Goal: Information Seeking & Learning: Learn about a topic

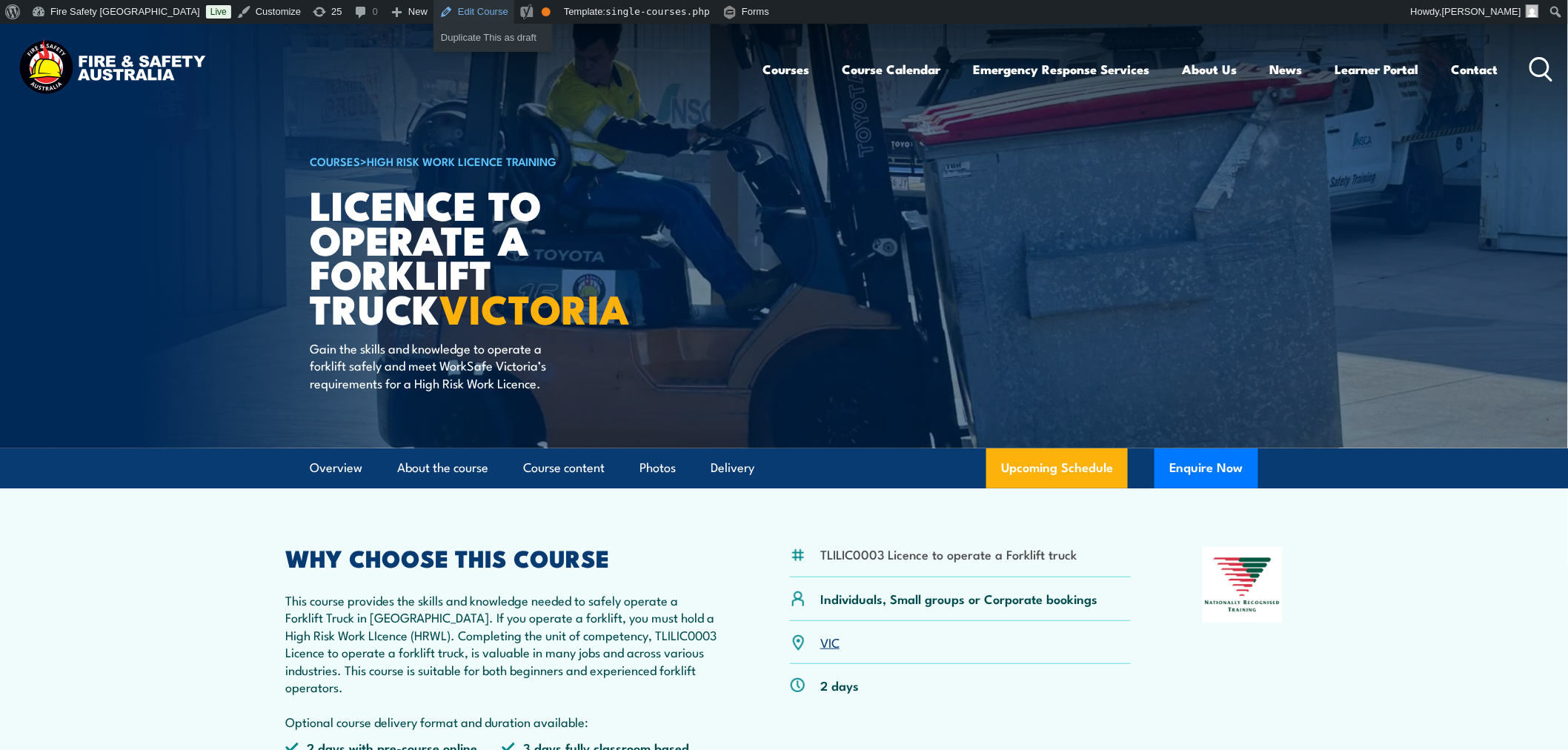
click at [434, 14] on link "Edit Course" at bounding box center [473, 12] width 80 height 23
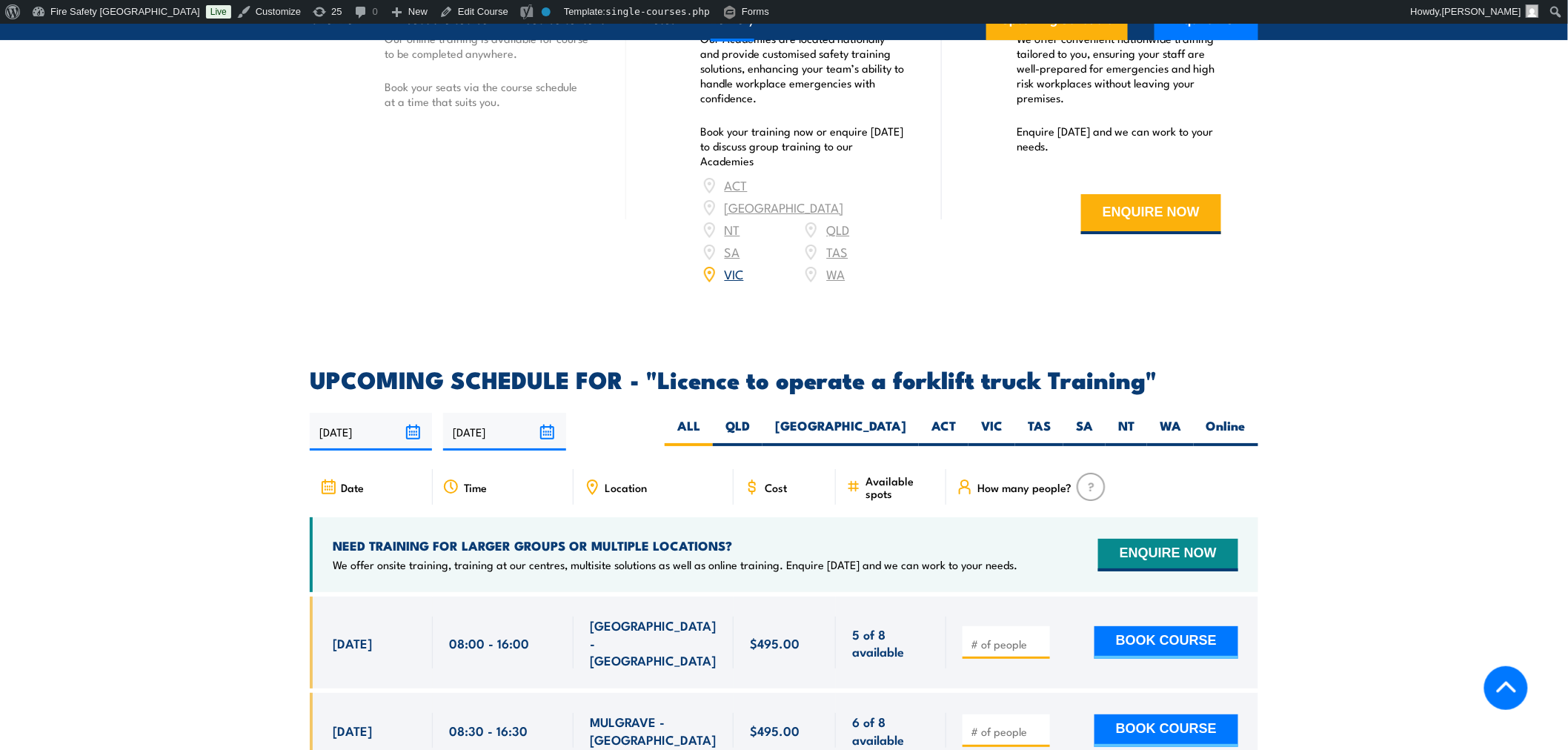
scroll to position [2114, 0]
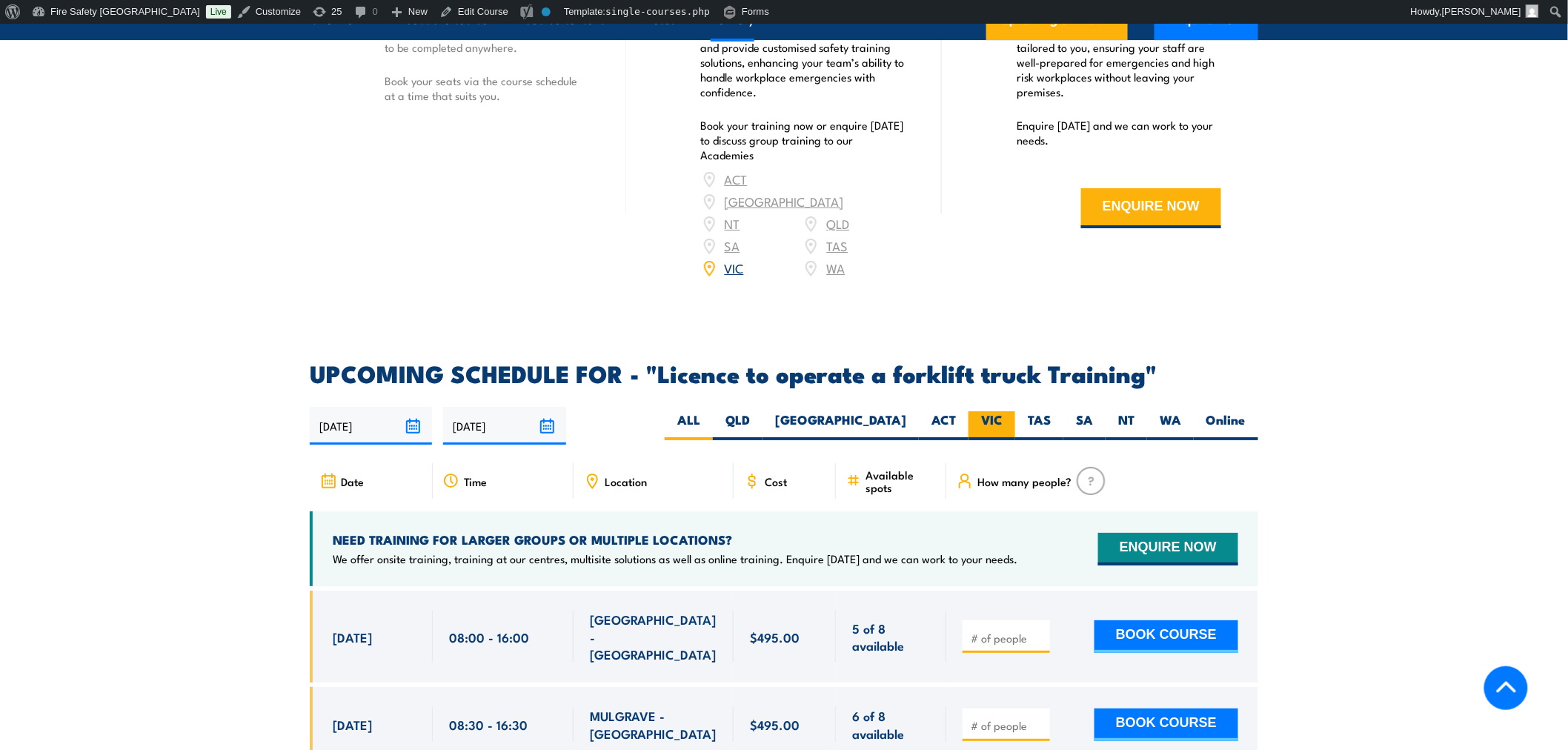
click at [984, 411] on label "VIC" at bounding box center [992, 426] width 47 height 29
click at [1003, 411] on input "VIC" at bounding box center [1007, 416] width 10 height 10
radio input "true"
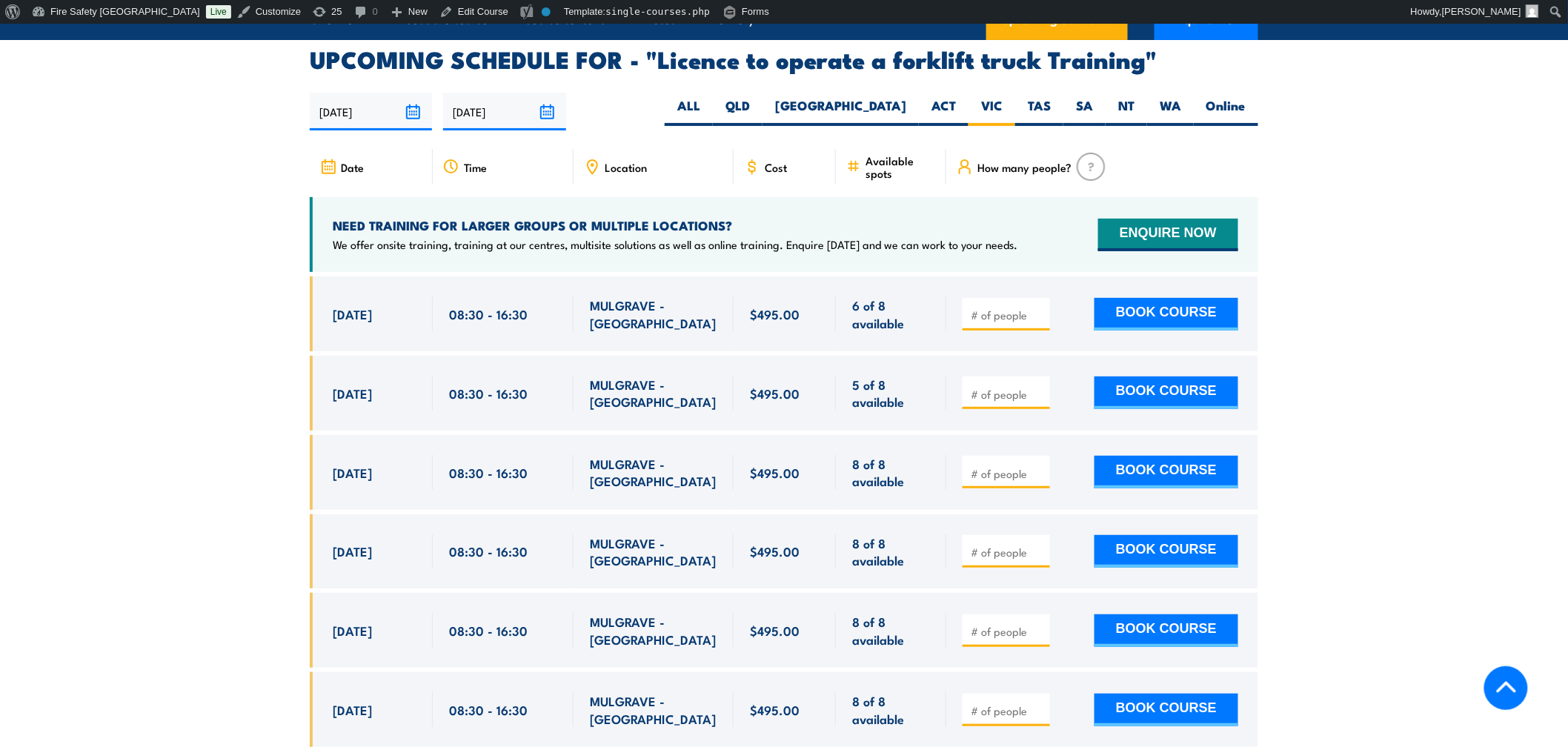
scroll to position [2430, 0]
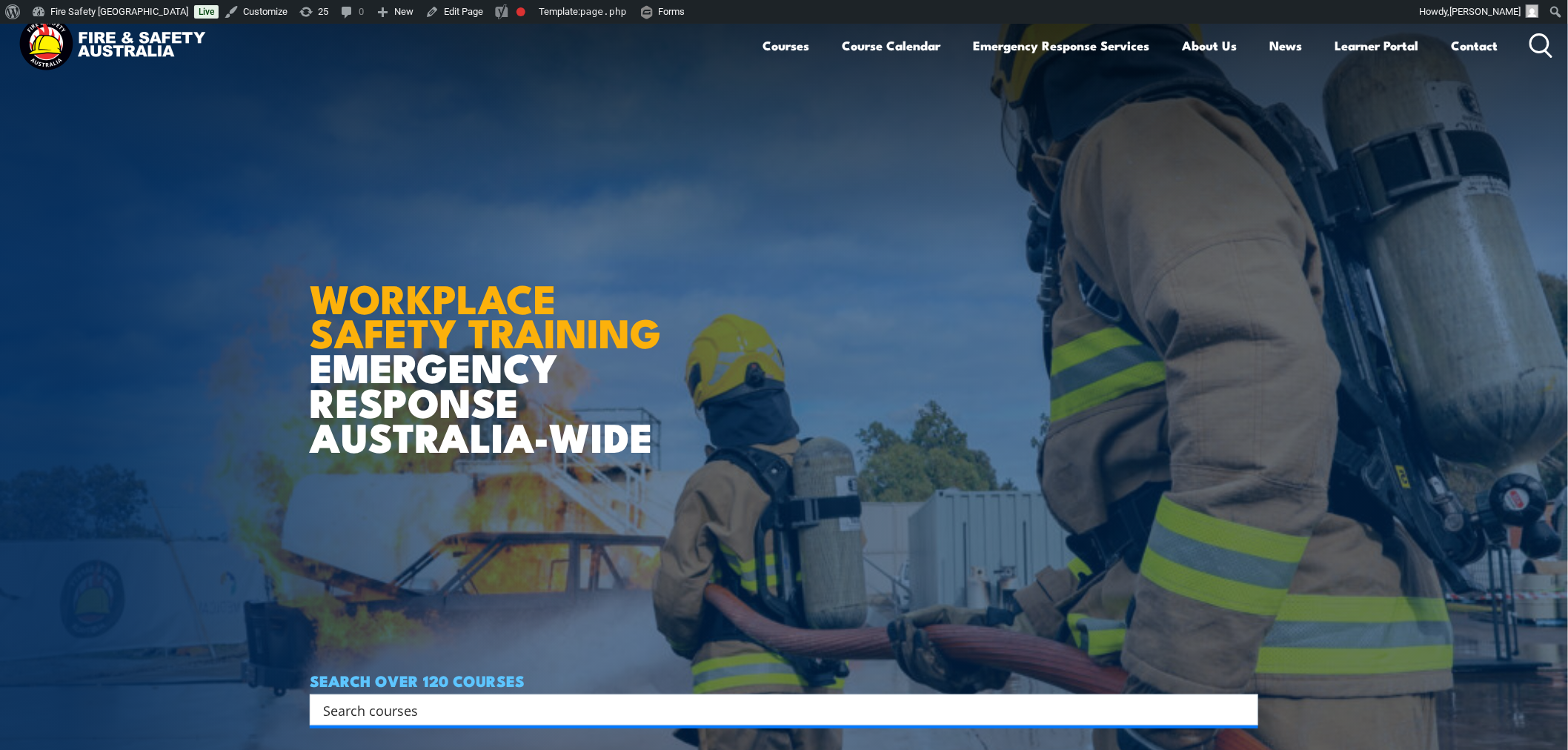
click at [702, 707] on input "Search input" at bounding box center [774, 710] width 902 height 23
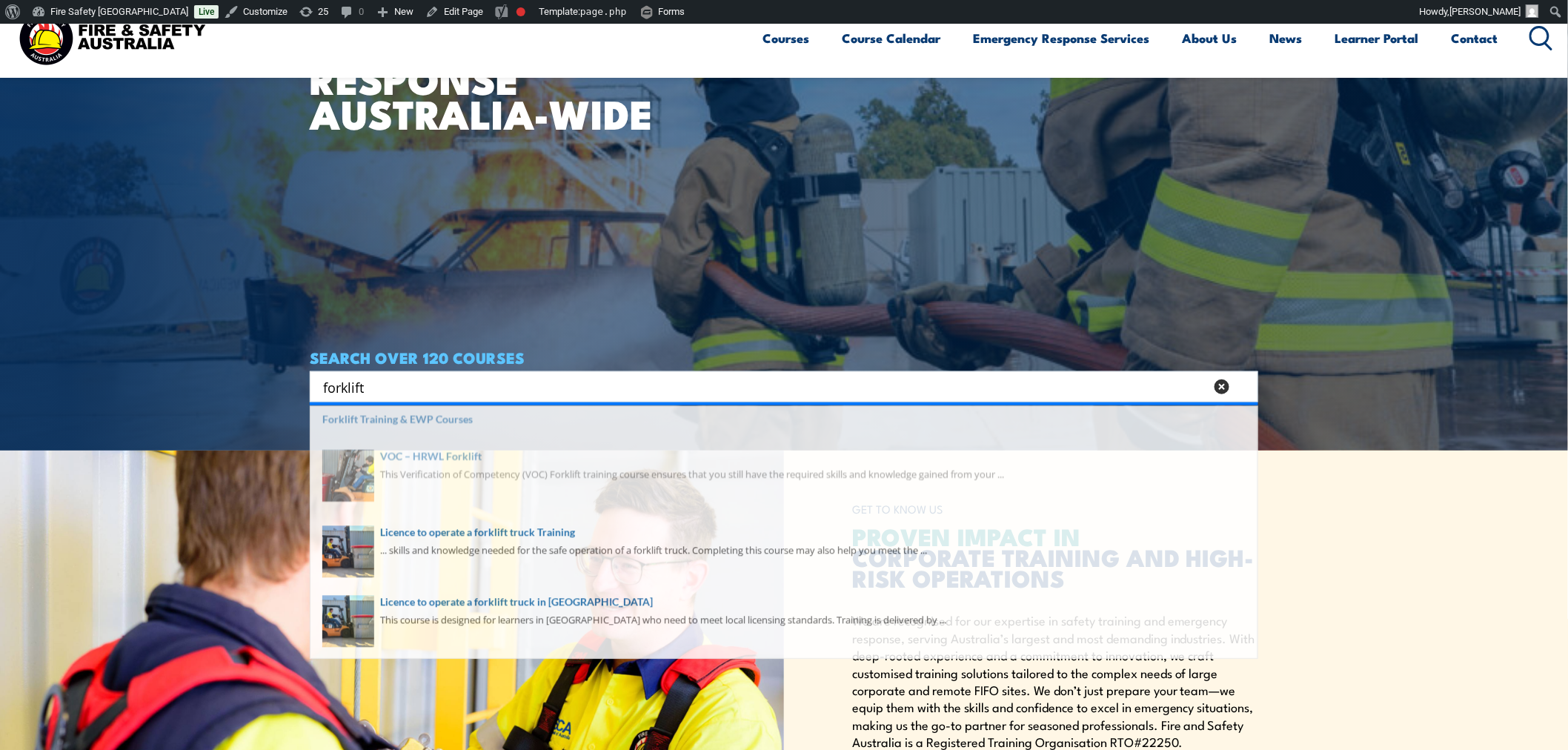
scroll to position [329, 0]
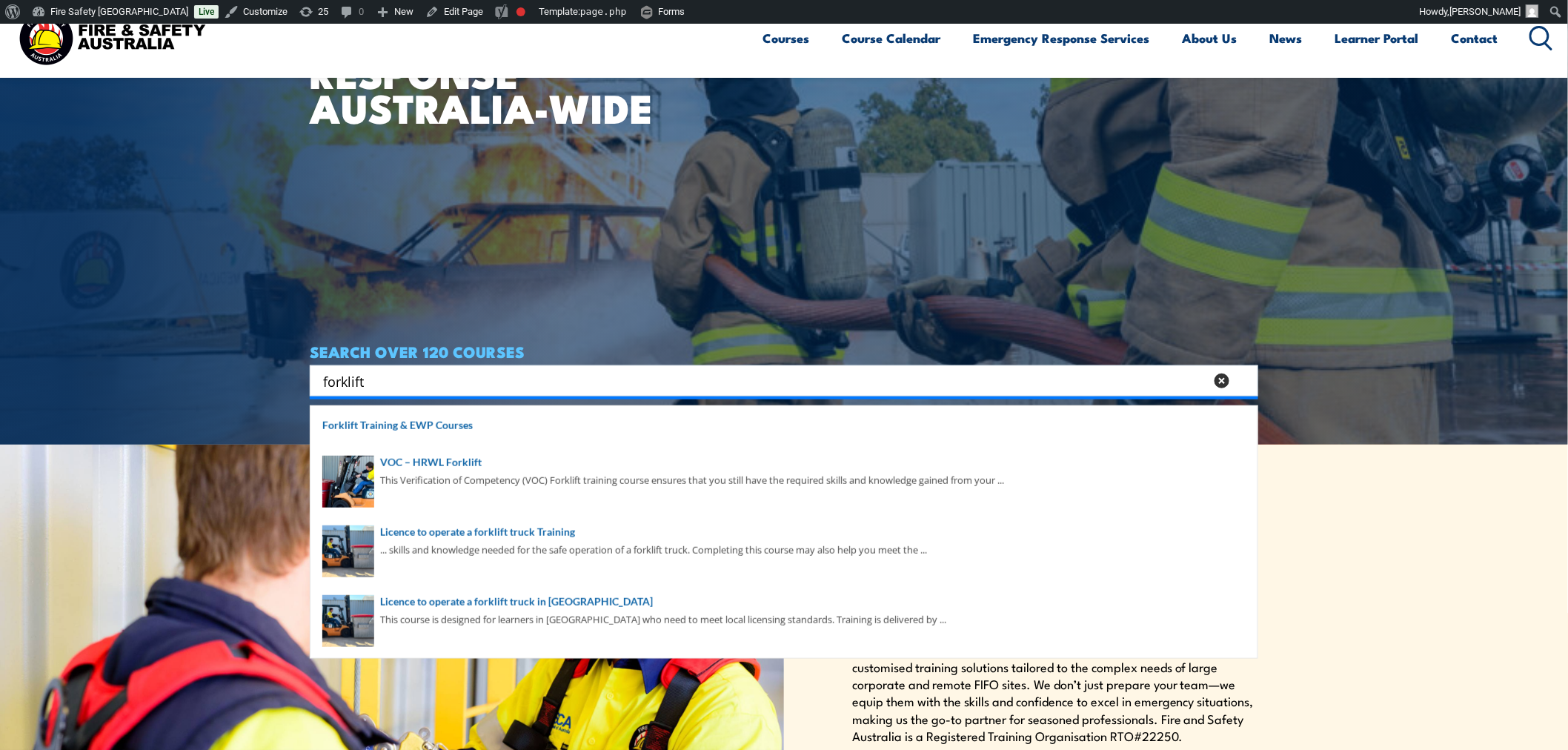
type input "forklift"
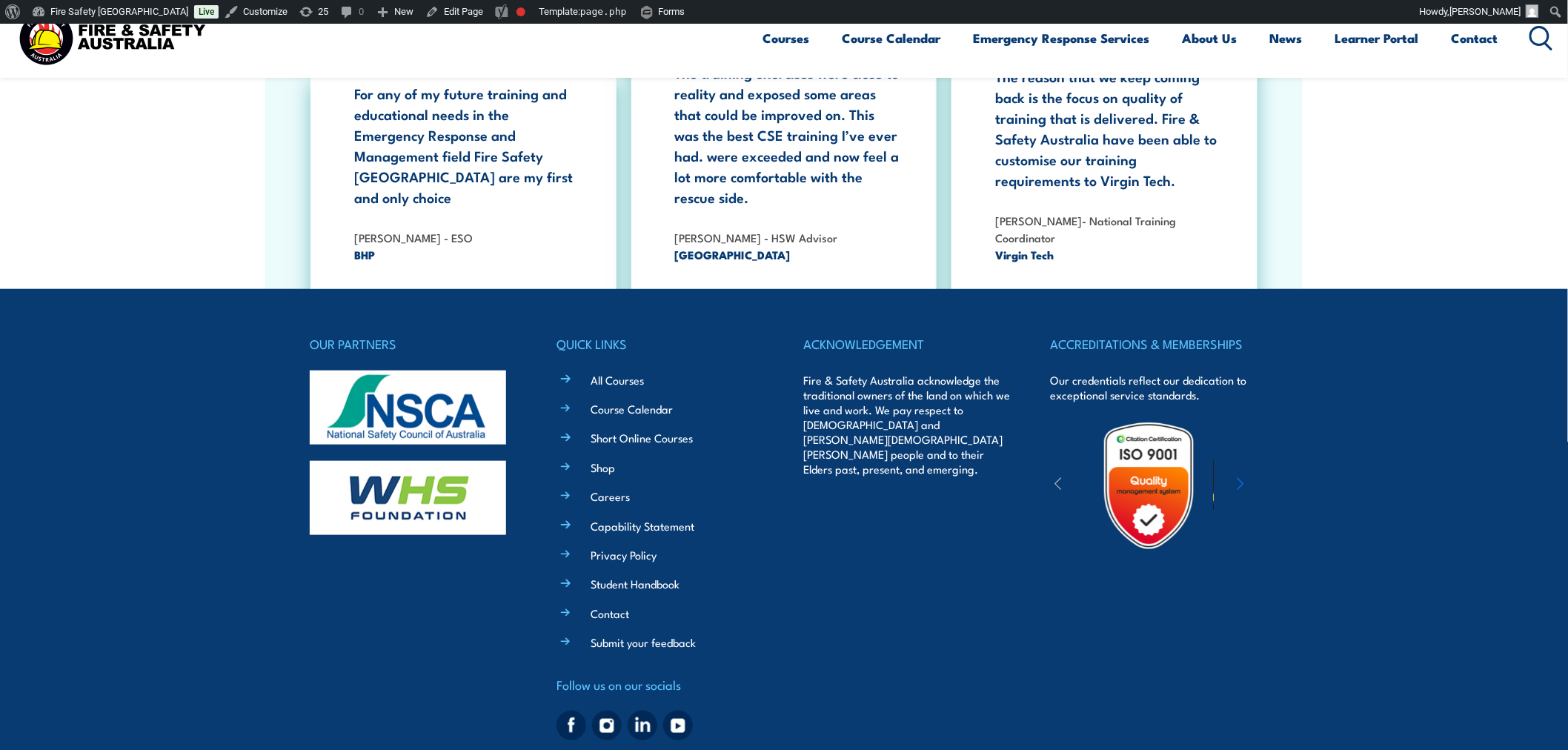
scroll to position [2780, 0]
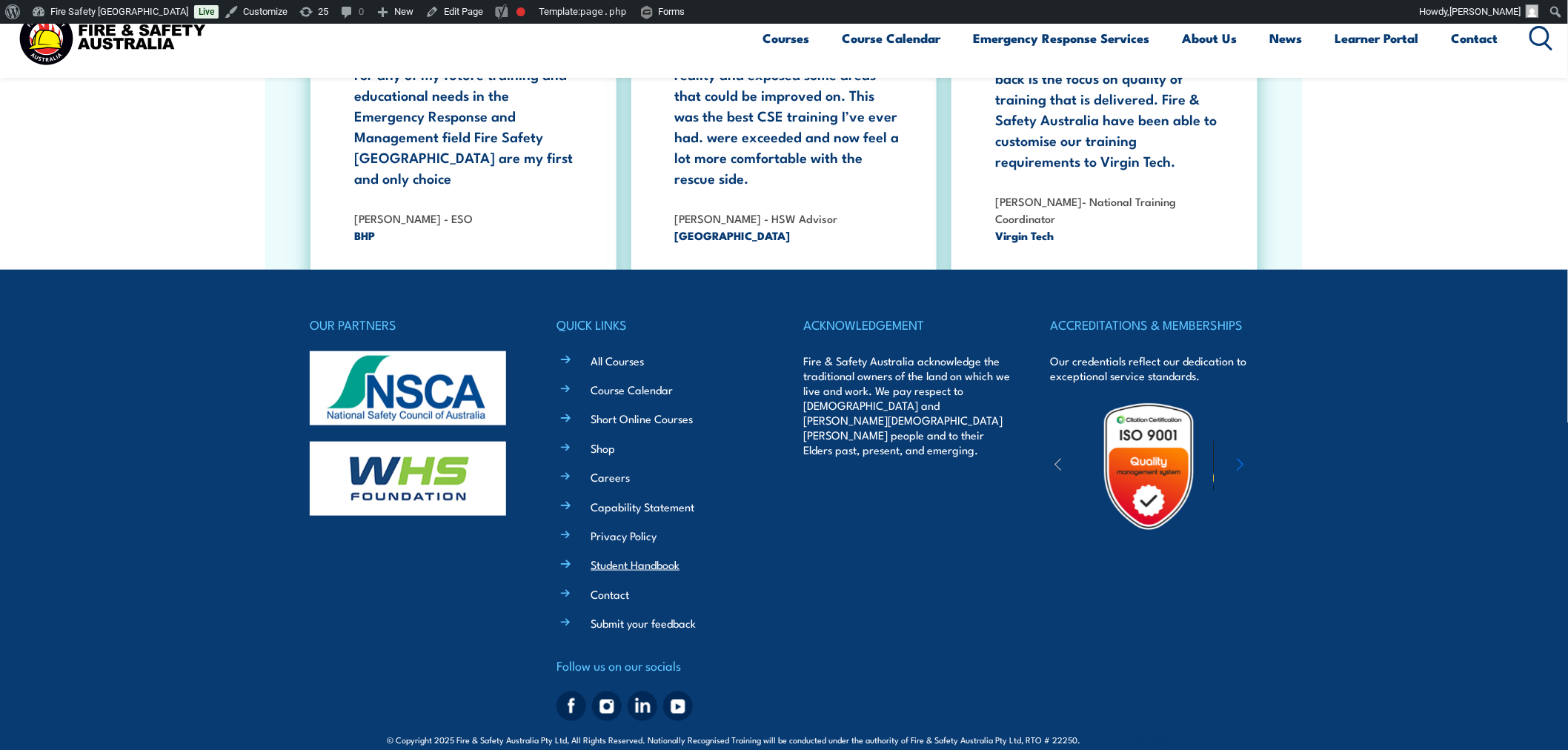
click at [648, 557] on link "Student Handbook" at bounding box center [635, 564] width 89 height 15
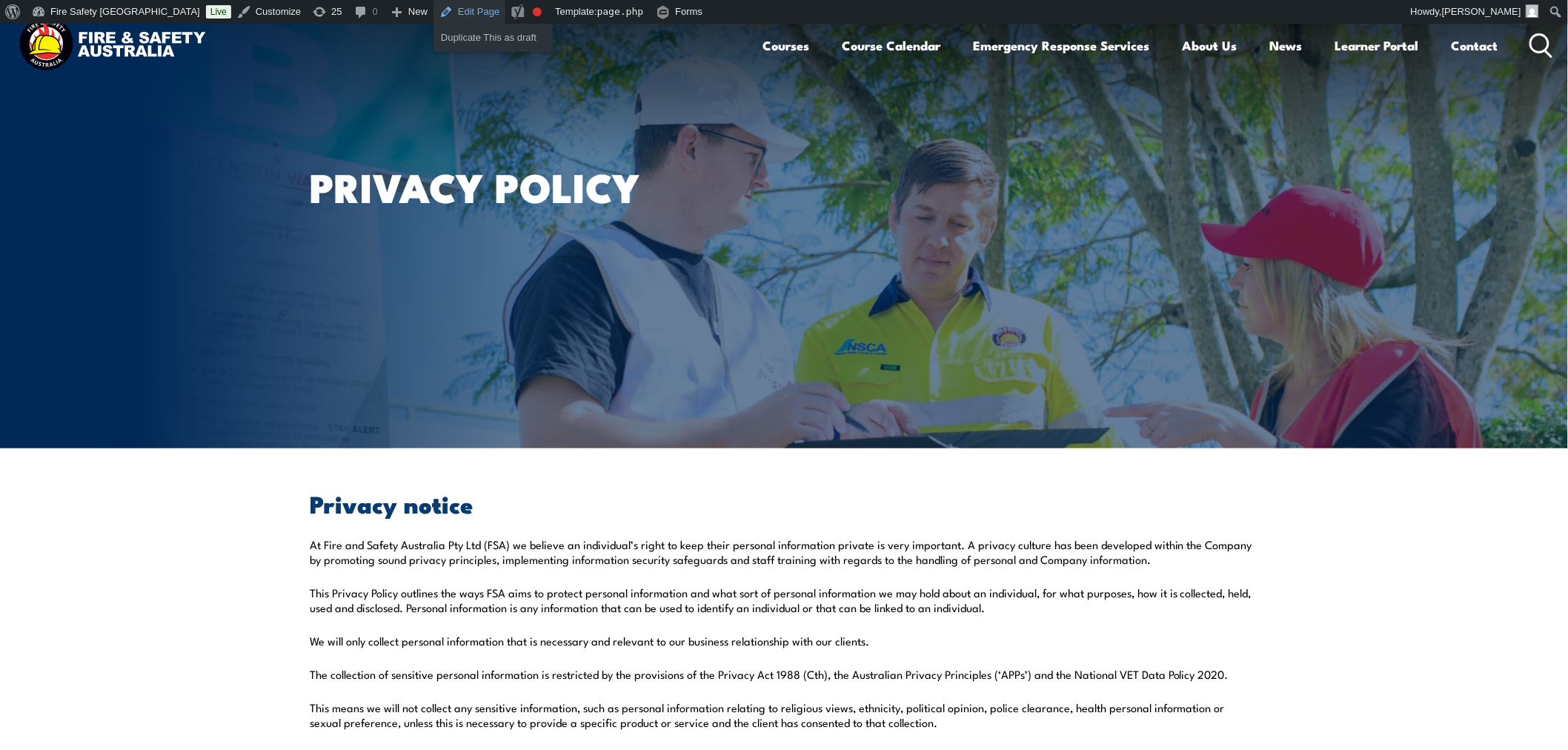
click at [434, 14] on link "Edit Page" at bounding box center [470, 12] width 72 height 23
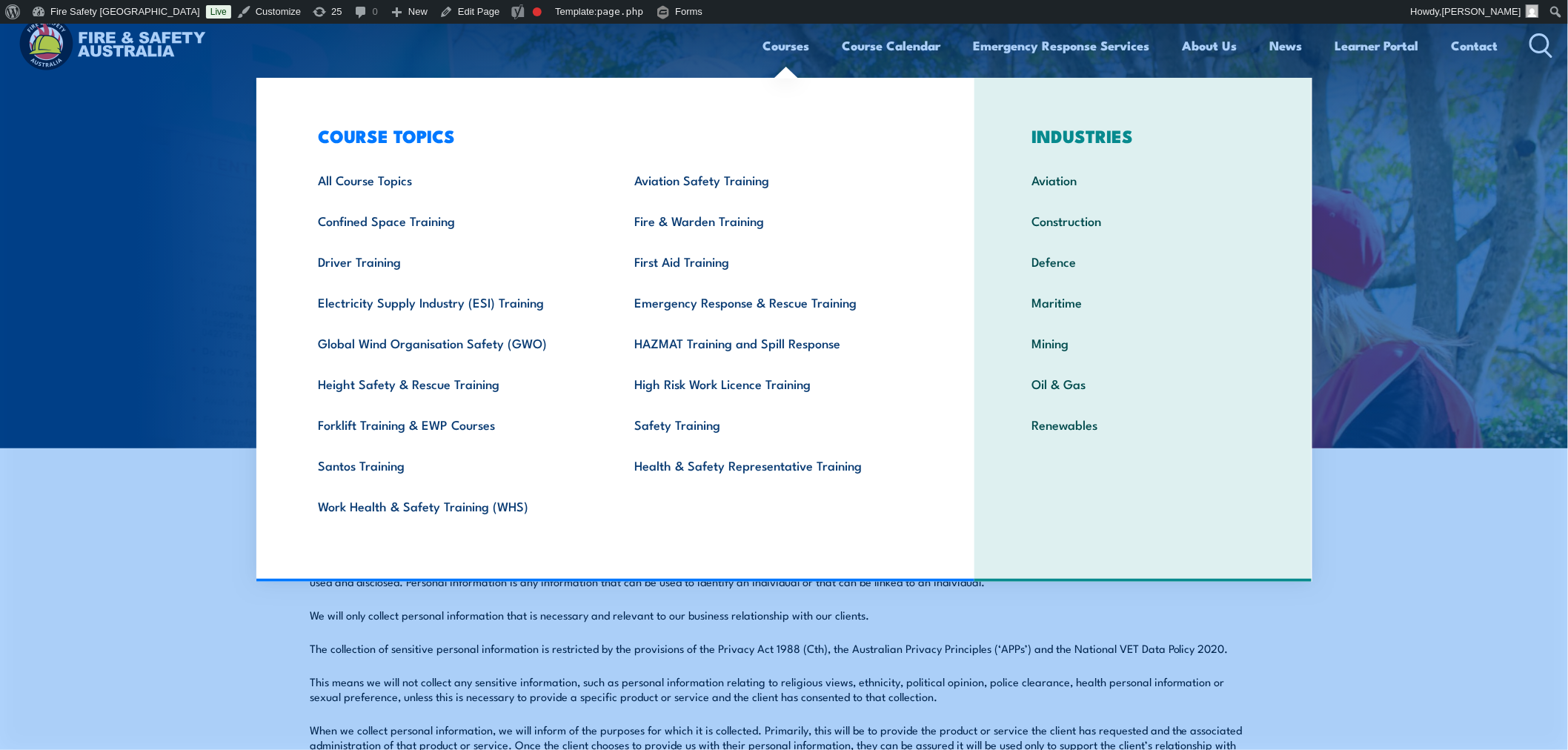
scroll to position [1995, 0]
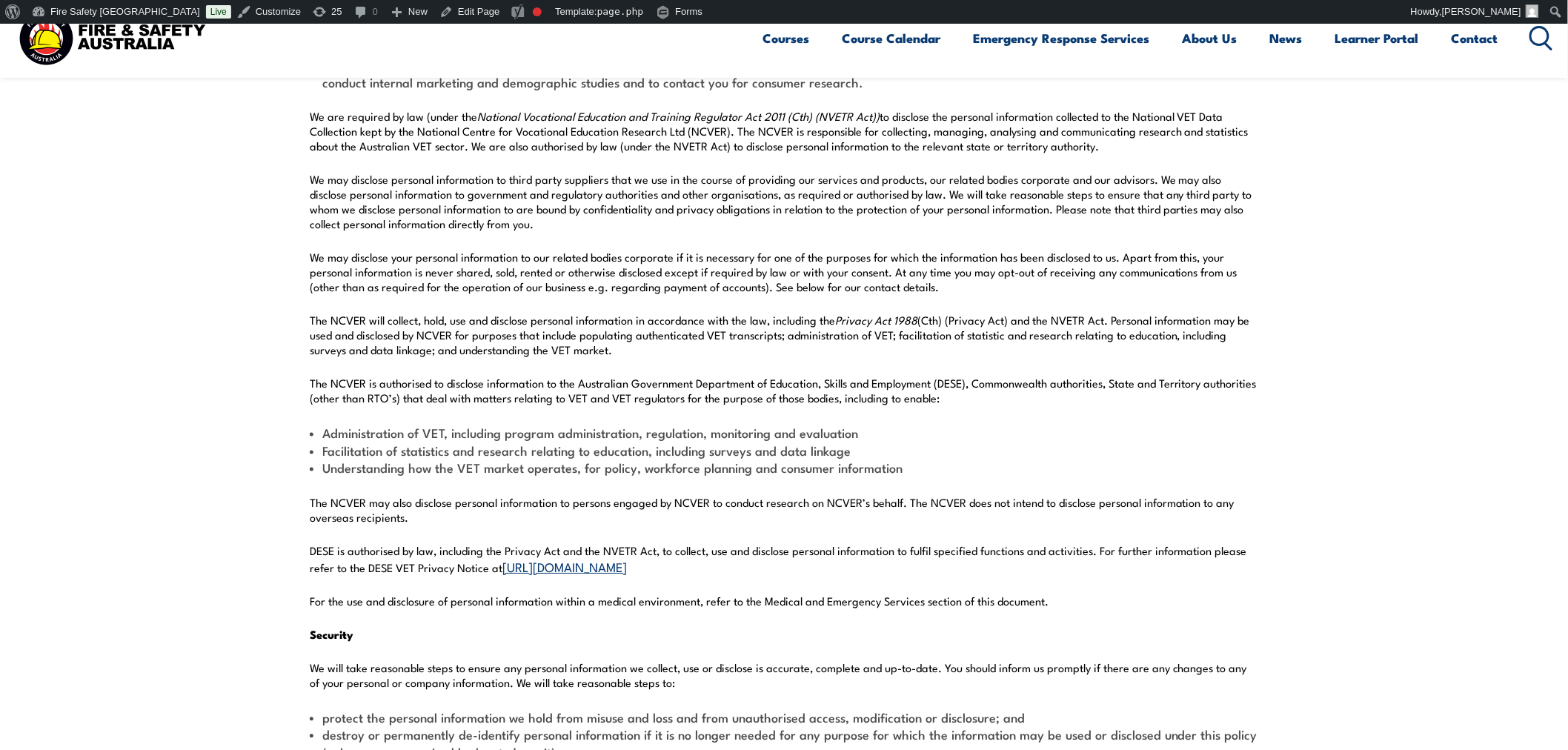
click at [1082, 658] on div "At Fire and Safety Australia Pty Ltd (FSA) we believe an individual’s right to …" at bounding box center [784, 334] width 948 height 3636
drag, startPoint x: 368, startPoint y: 573, endPoint x: 481, endPoint y: 565, distance: 113.3
click at [486, 565] on p "DESE is authorised by law, including the Privacy Act and the NVETR Act, to coll…" at bounding box center [784, 558] width 948 height 32
drag, startPoint x: 1004, startPoint y: 558, endPoint x: 971, endPoint y: 577, distance: 38.1
click at [1006, 558] on p "DESE is authorised by law, including the Privacy Act and the NVETR Act, to coll…" at bounding box center [784, 558] width 948 height 32
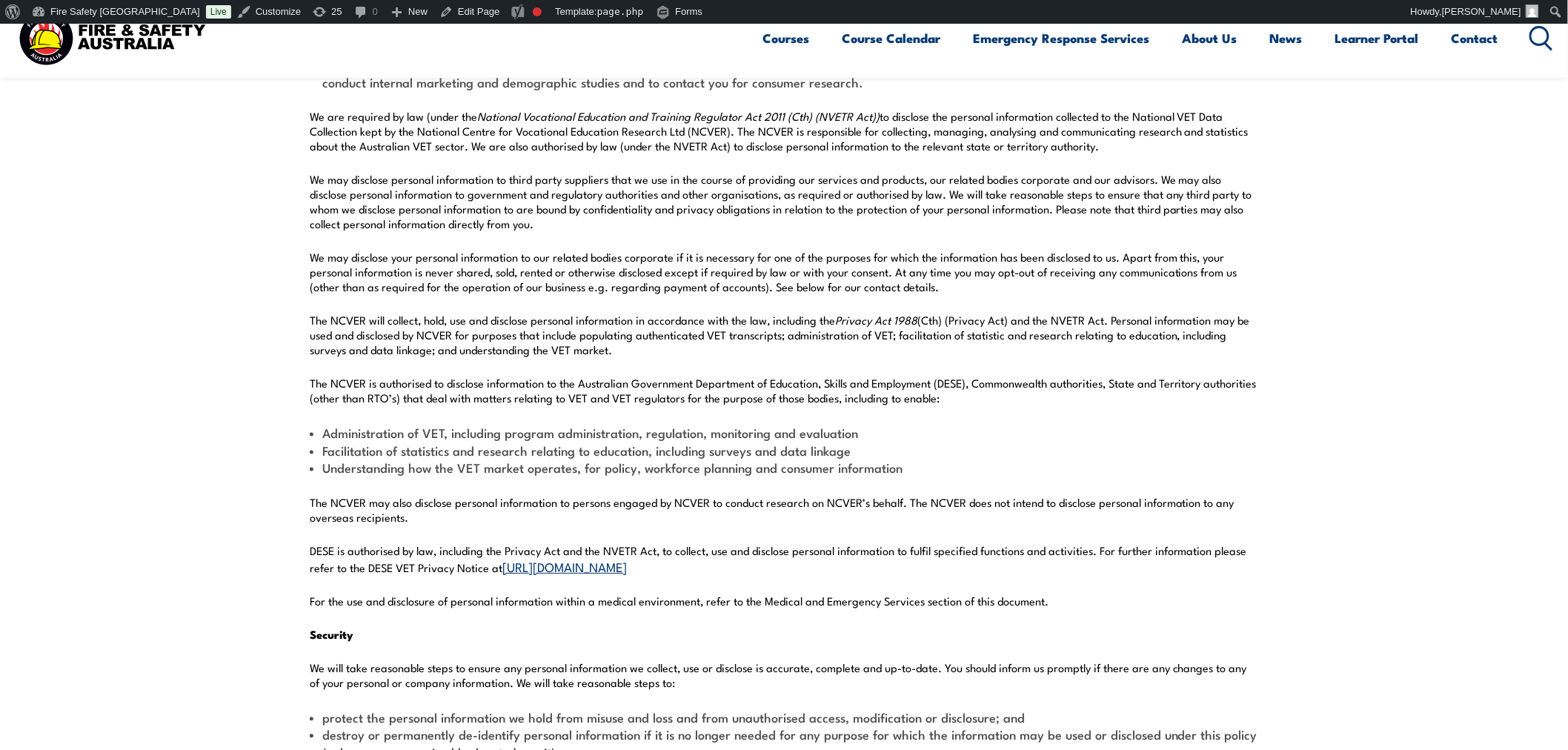
drag, startPoint x: 892, startPoint y: 566, endPoint x: 247, endPoint y: 553, distance: 645.1
click at [247, 553] on section "At Fire and Safety Australia Pty Ltd (FSA) we believe an individual’s right to …" at bounding box center [784, 333] width 1568 height 3762
copy p "DESE is authorised by law, including the Privacy Act and the NVETR Act, to coll…"
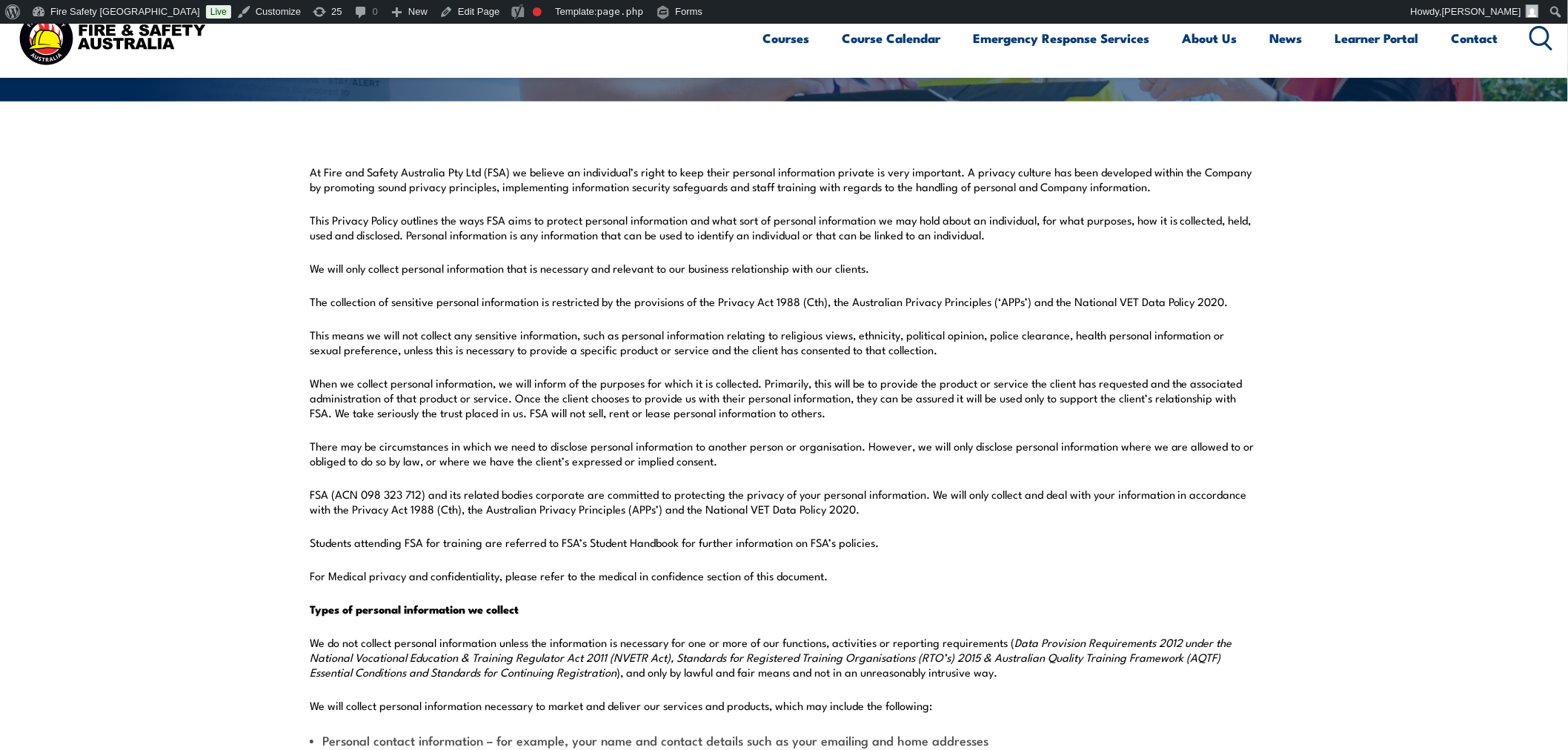
scroll to position [349, 0]
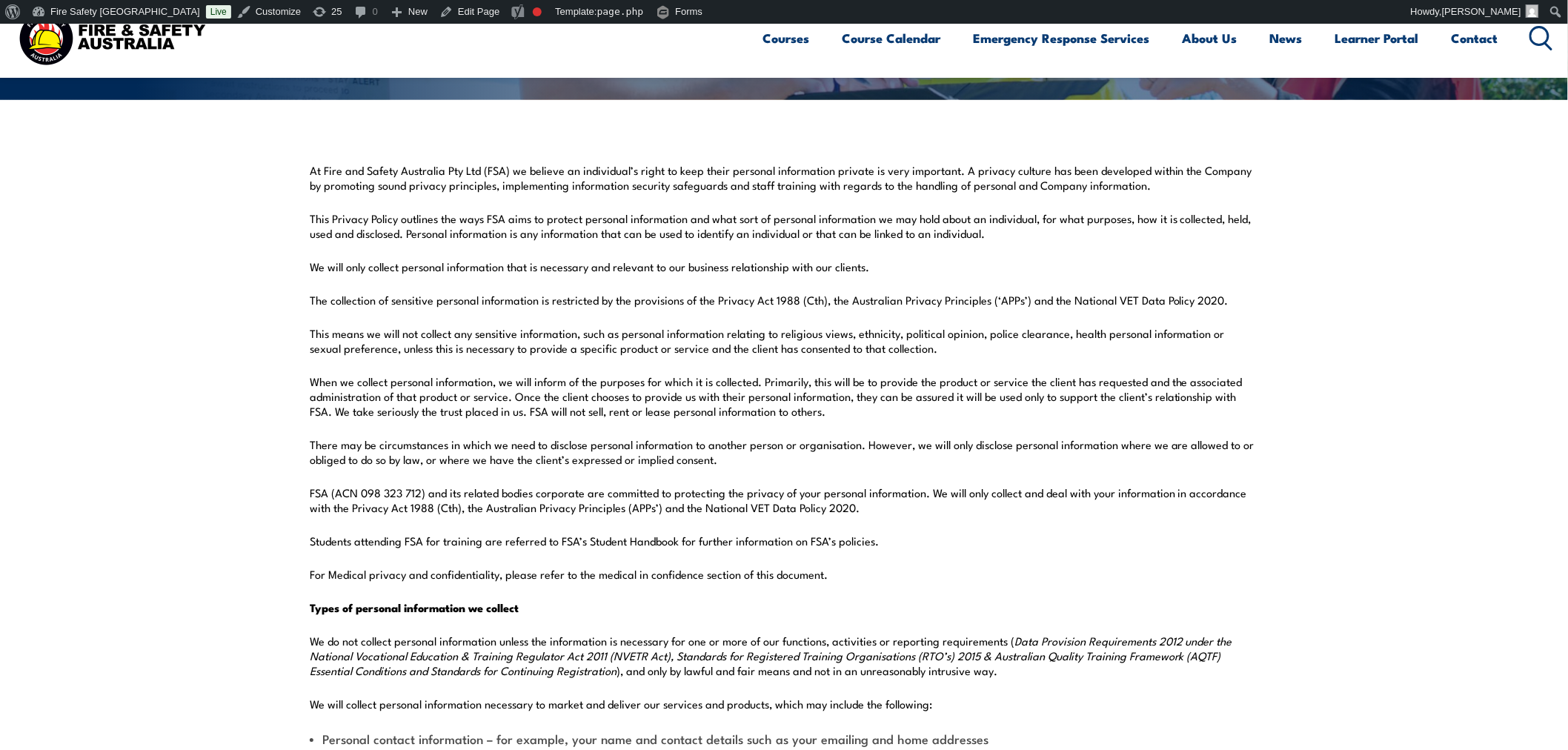
click at [670, 511] on p "FSA (ACN 098 323 712) and its related bodies corporate are committed to protect…" at bounding box center [784, 500] width 948 height 30
click at [1257, 271] on p "We will only collect personal information that is necessary and relevant to our…" at bounding box center [784, 267] width 948 height 14
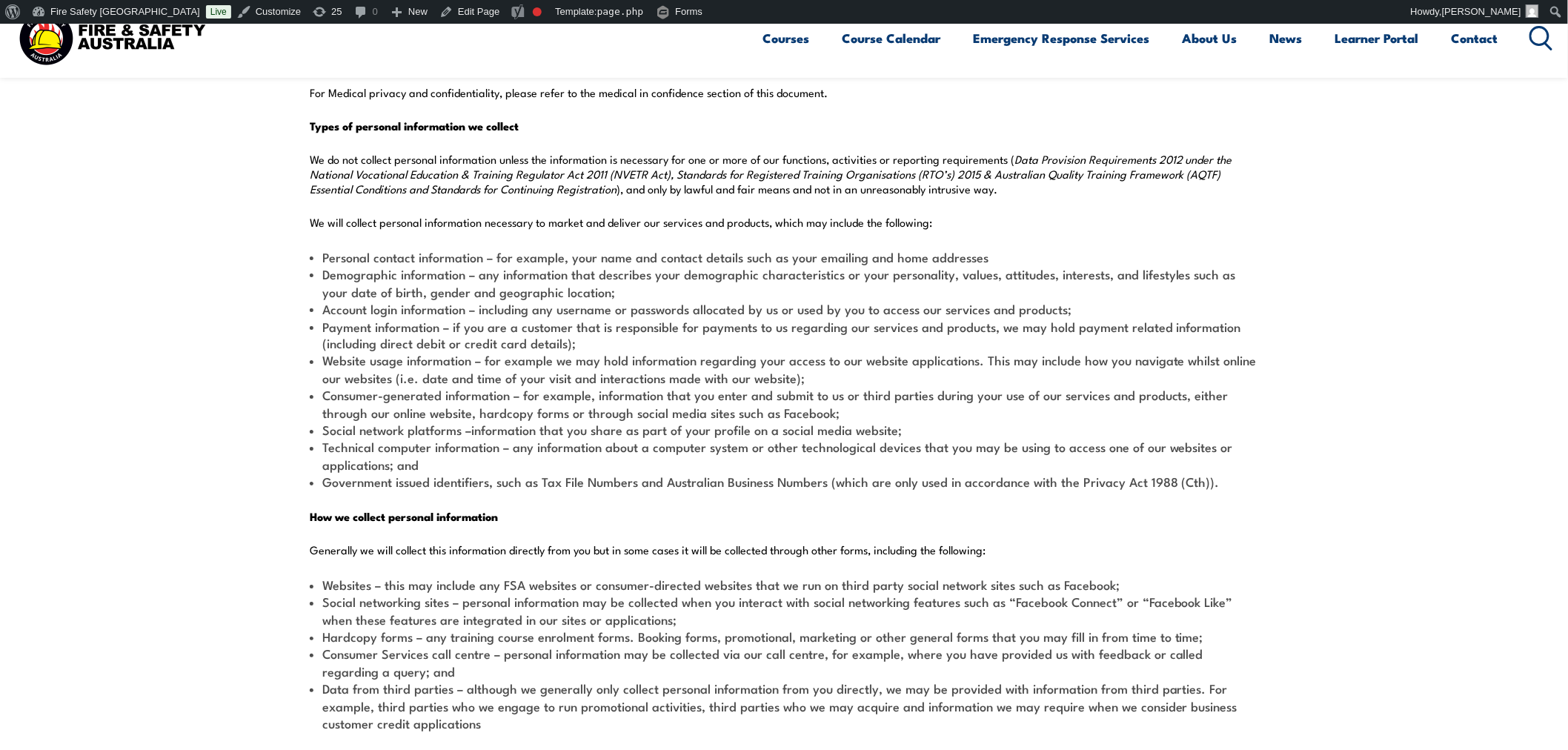
scroll to position [831, 0]
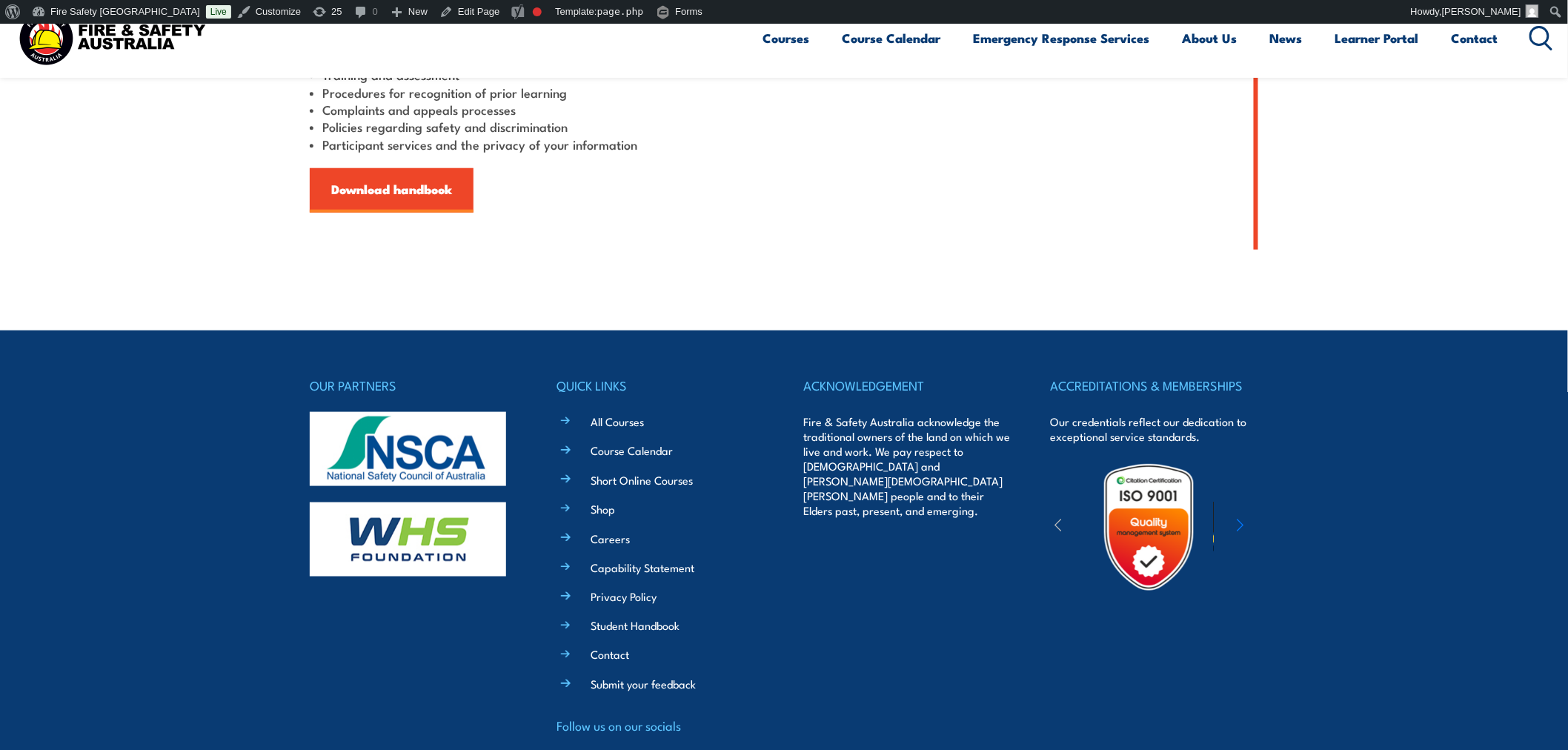
scroll to position [633, 0]
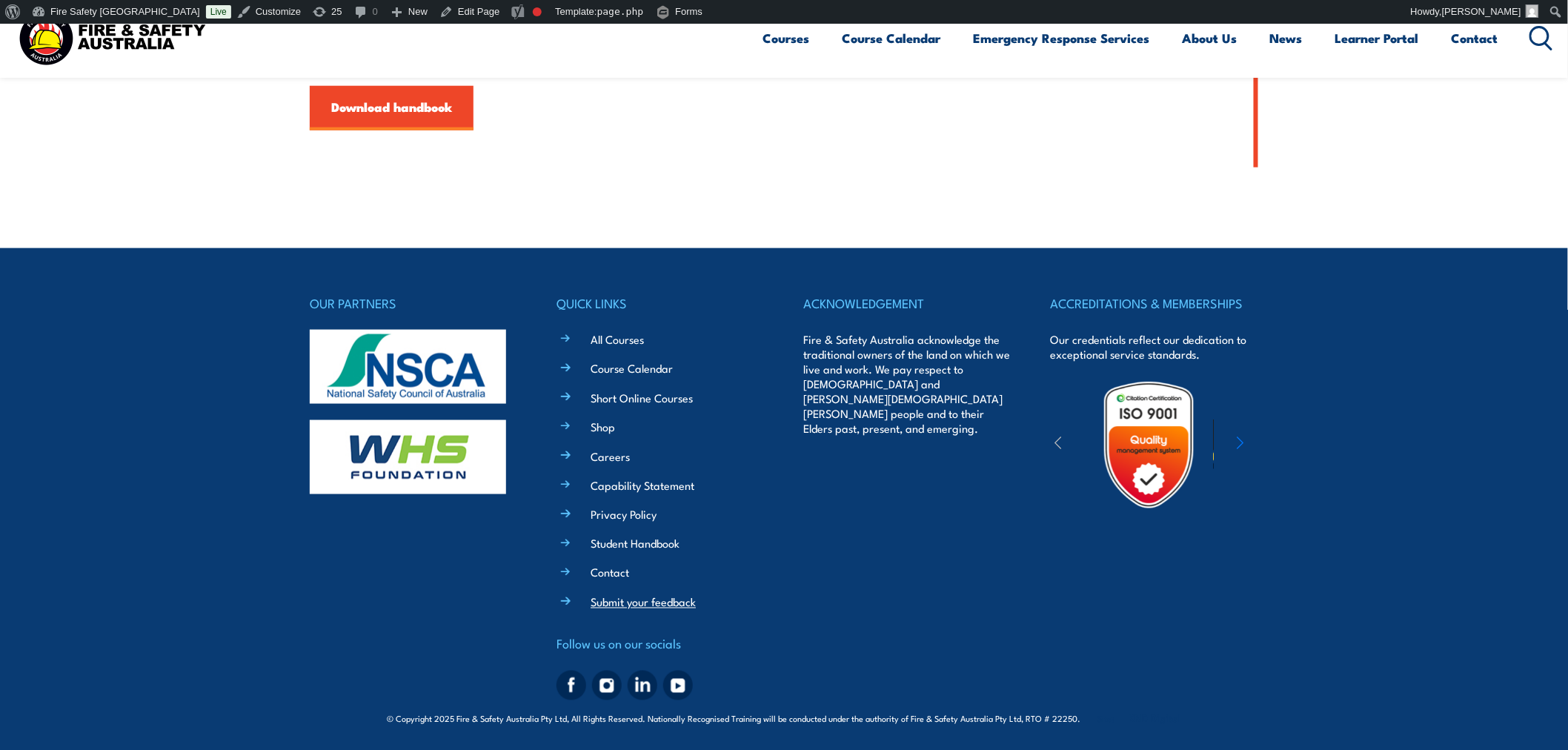
click at [625, 605] on link "Submit your feedback" at bounding box center [643, 602] width 105 height 15
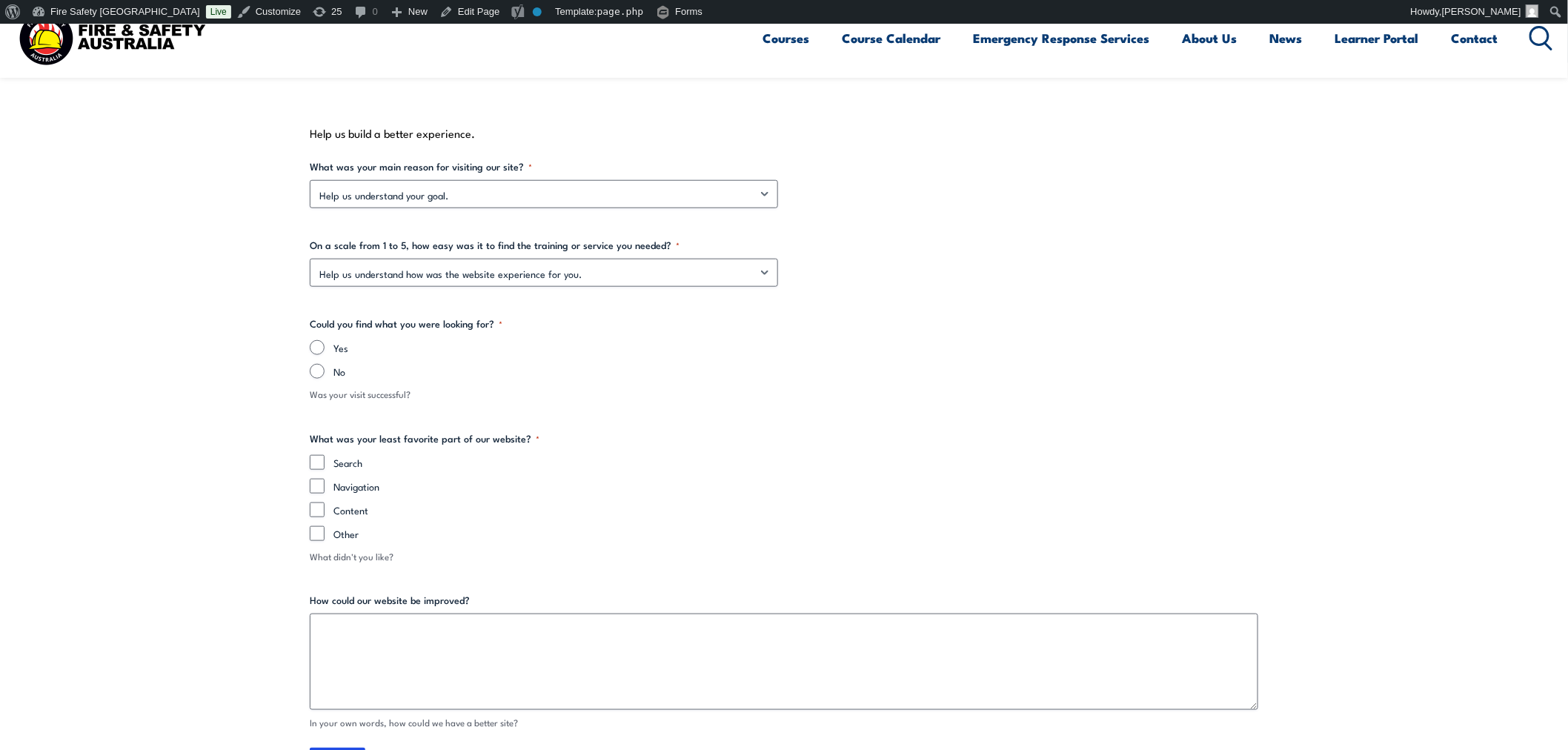
scroll to position [439, 0]
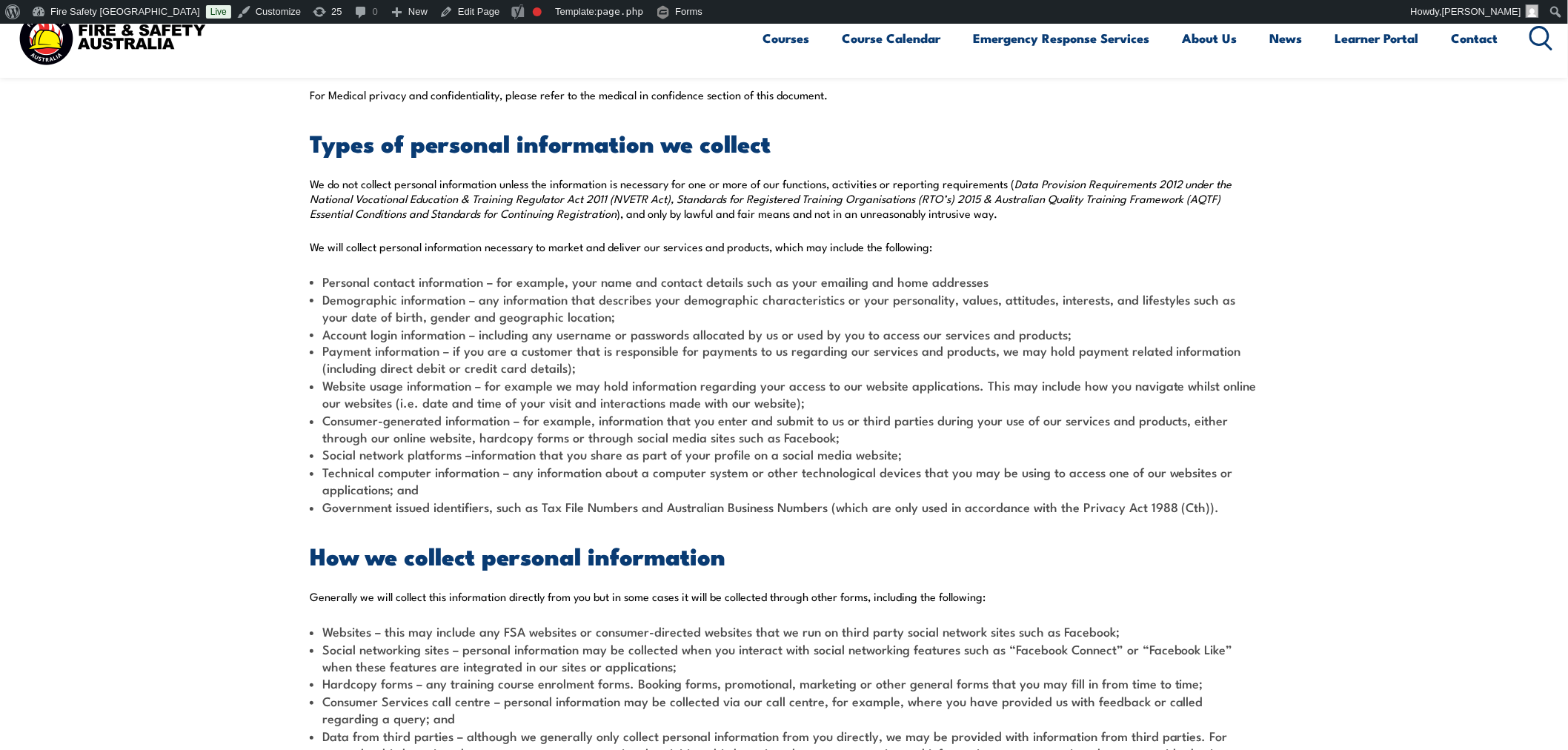
scroll to position [2084, 0]
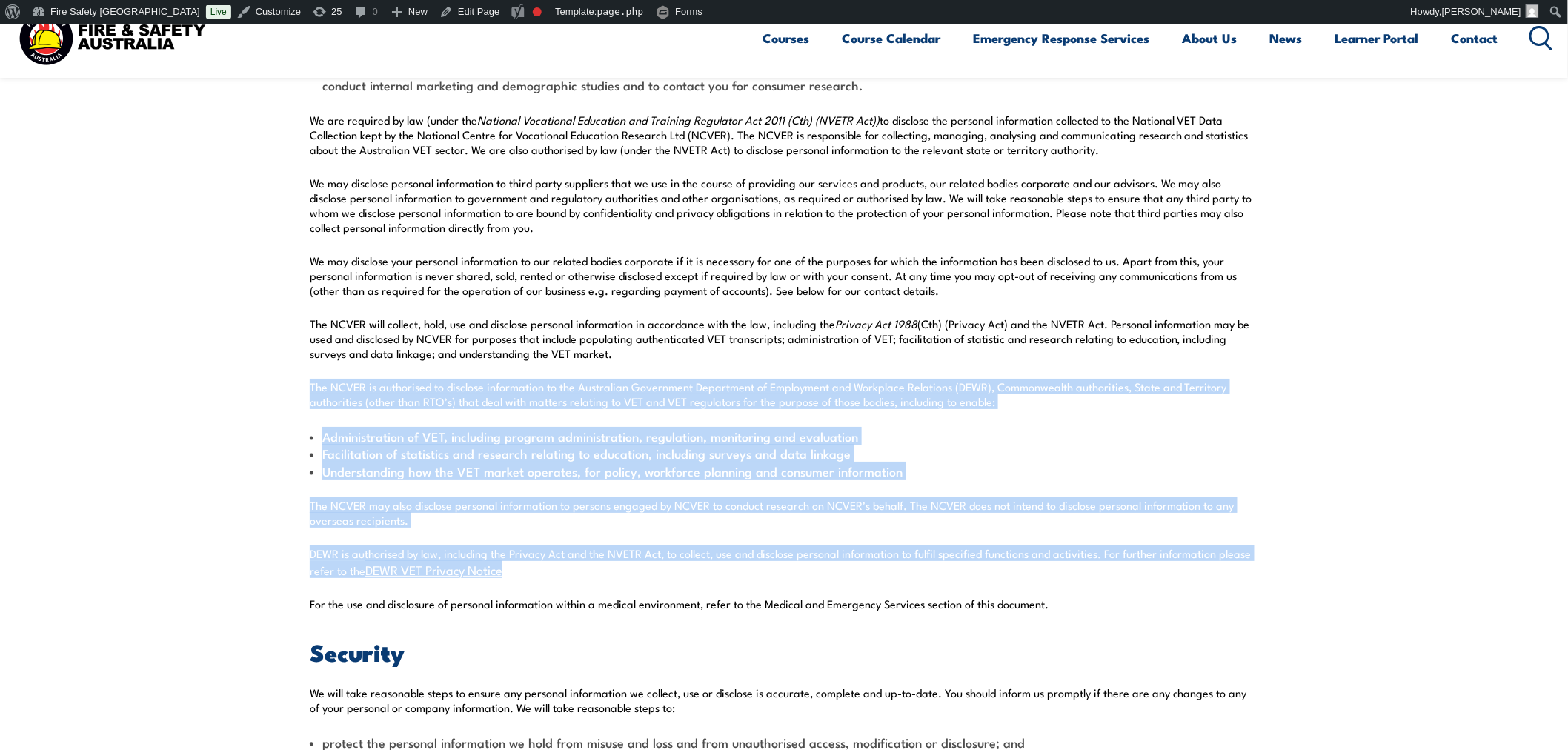
drag, startPoint x: 309, startPoint y: 379, endPoint x: 700, endPoint y: 578, distance: 438.7
click at [700, 578] on div "At Fire and Safety Australia Pty Ltd (FSA) we believe an individual’s right to …" at bounding box center [784, 408] width 948 height 3961
copy div "Lor IPSUM do sitametcon ad elitsedd eiusmodtemp in utl Etdolorema Aliquaenim Ad…"
